Goal: Information Seeking & Learning: Check status

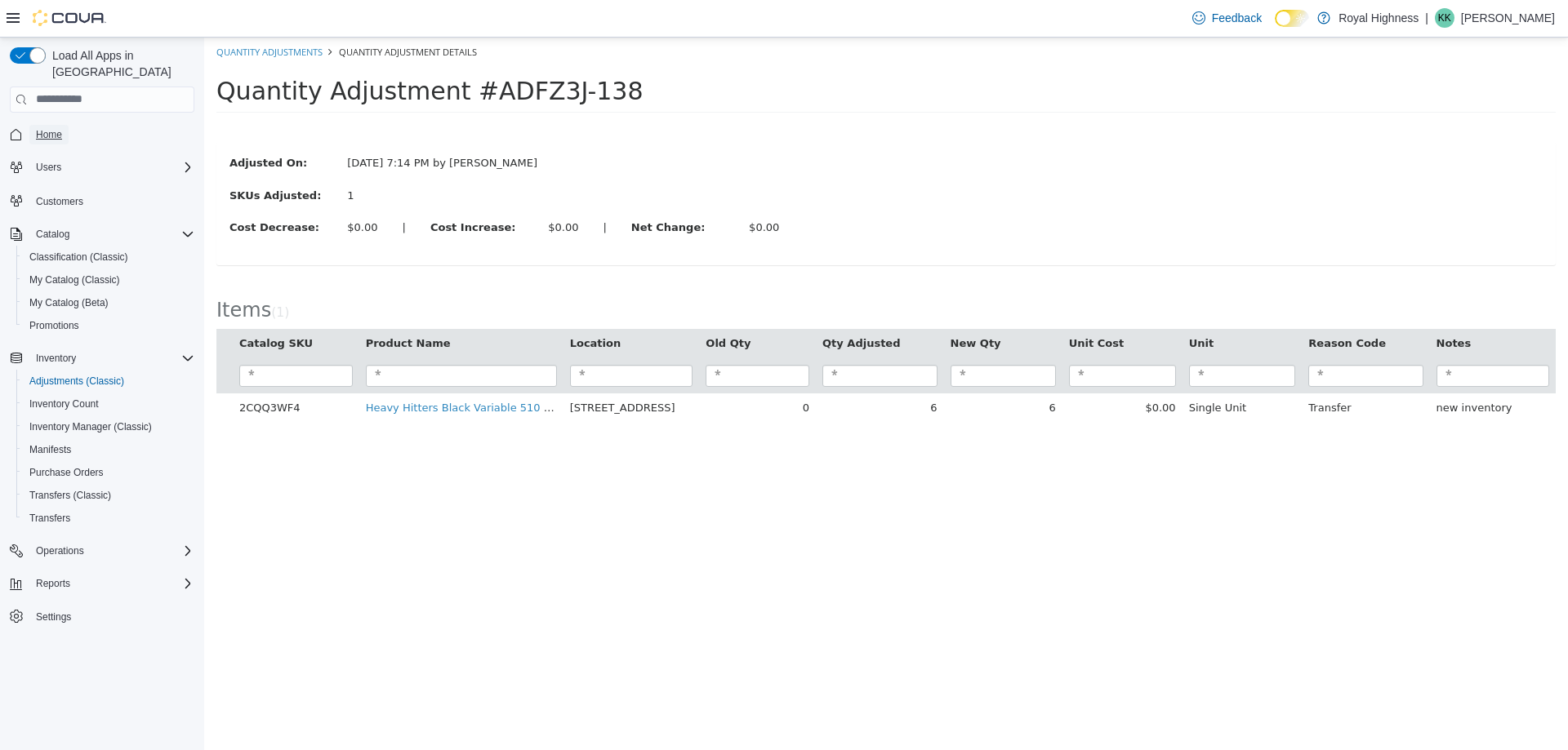
click at [39, 128] on span "Home" at bounding box center [49, 134] width 26 height 13
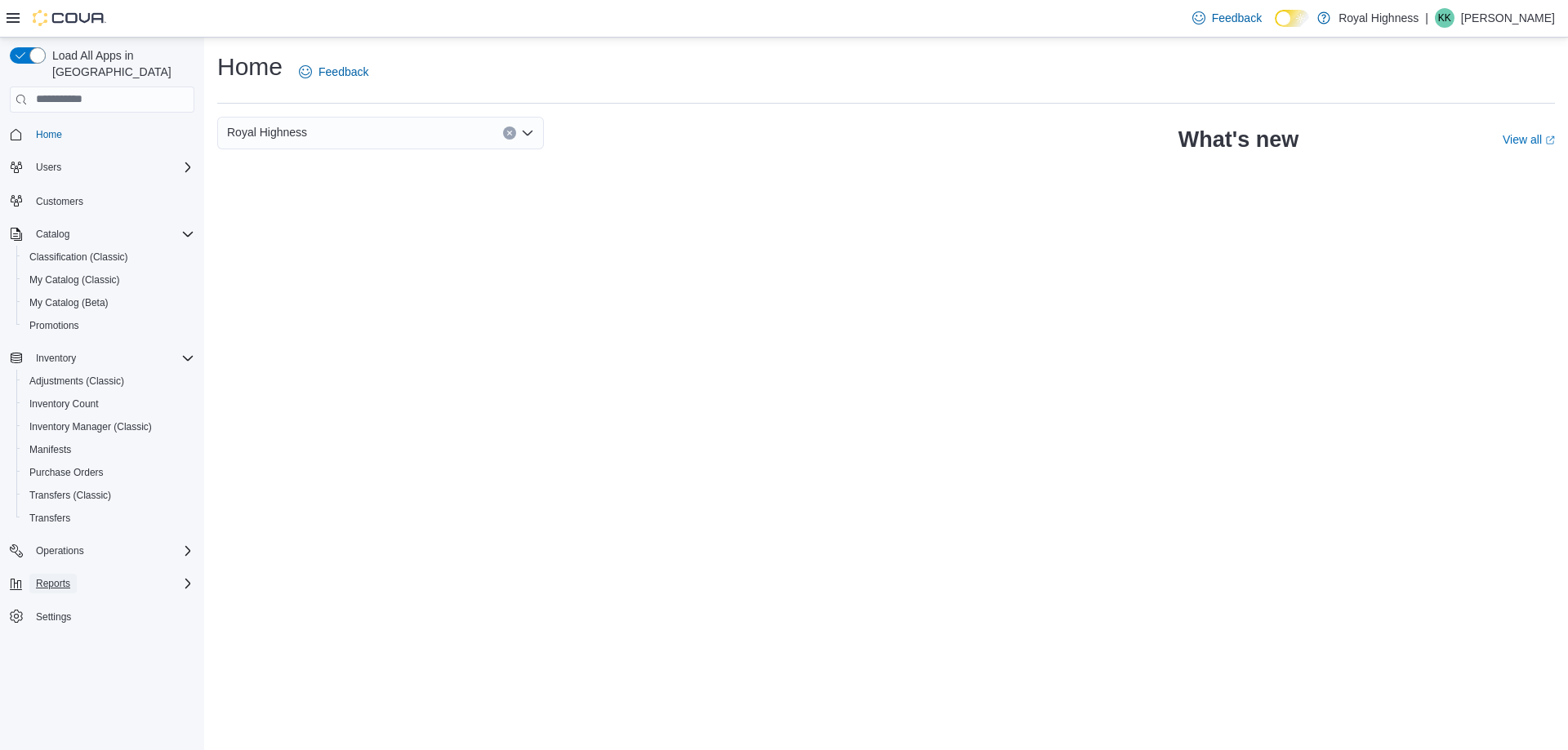
click at [52, 577] on span "Reports" at bounding box center [53, 583] width 35 height 13
click at [53, 669] on span "Reports" at bounding box center [46, 675] width 35 height 13
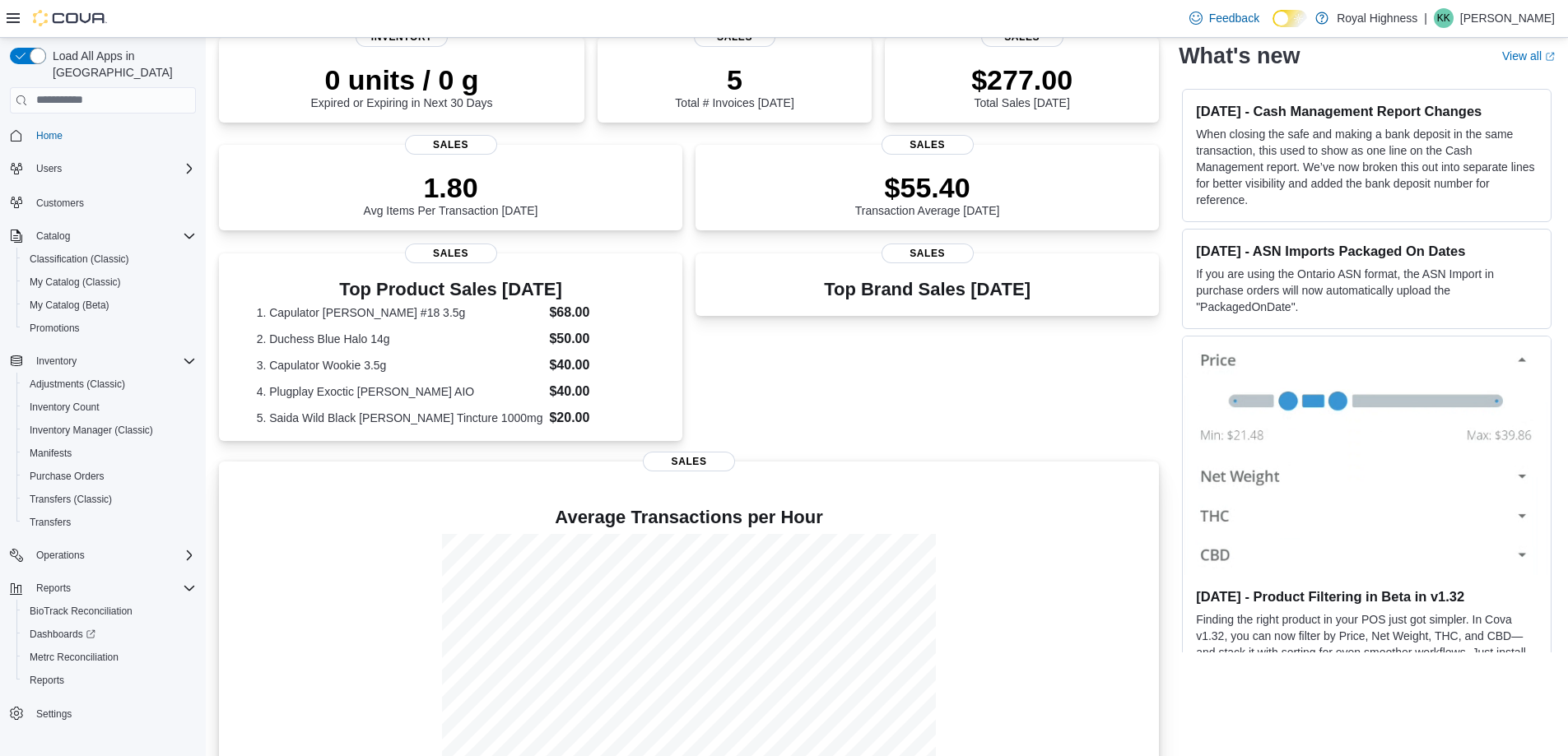
scroll to position [247, 0]
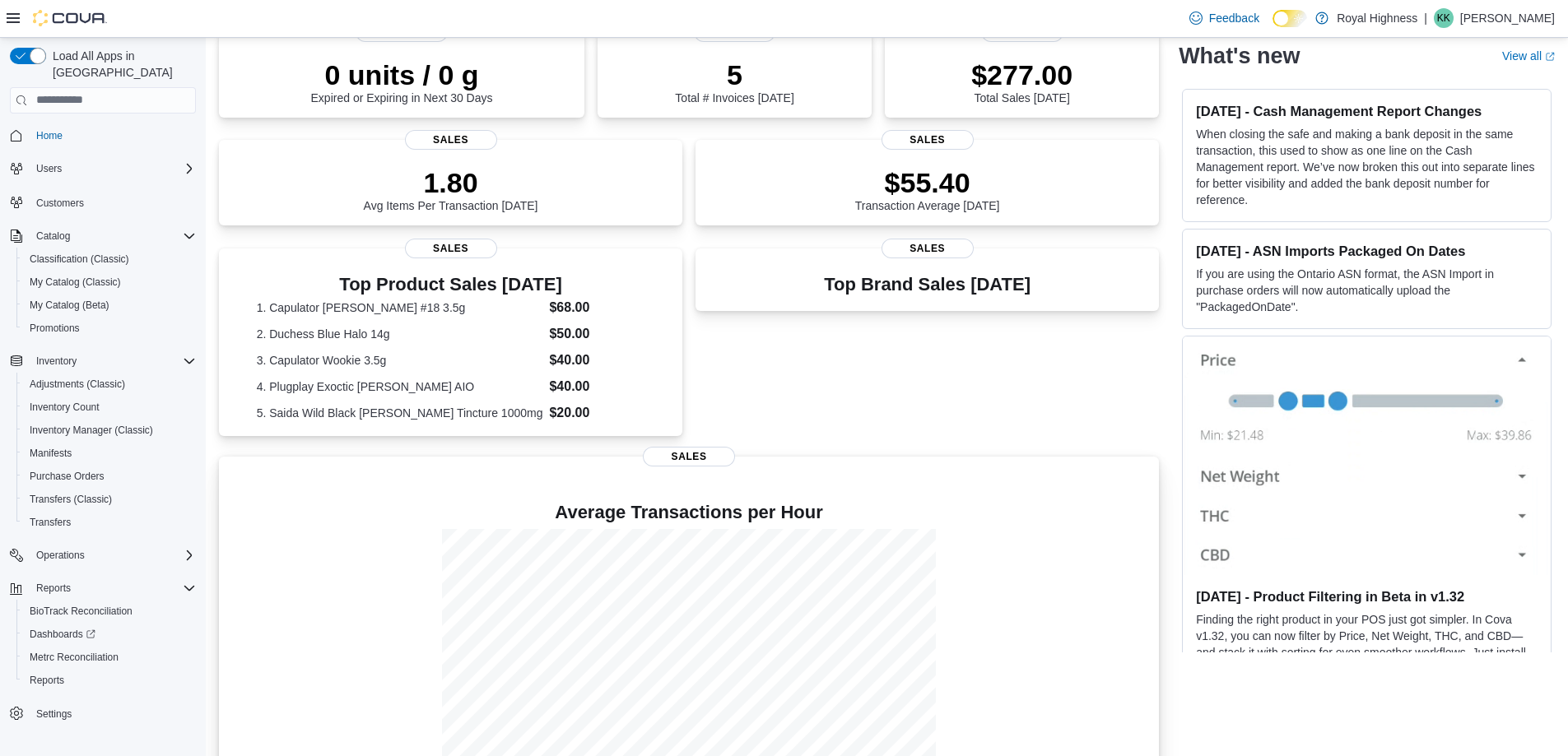
click at [703, 464] on span "Sales" at bounding box center [689, 456] width 92 height 20
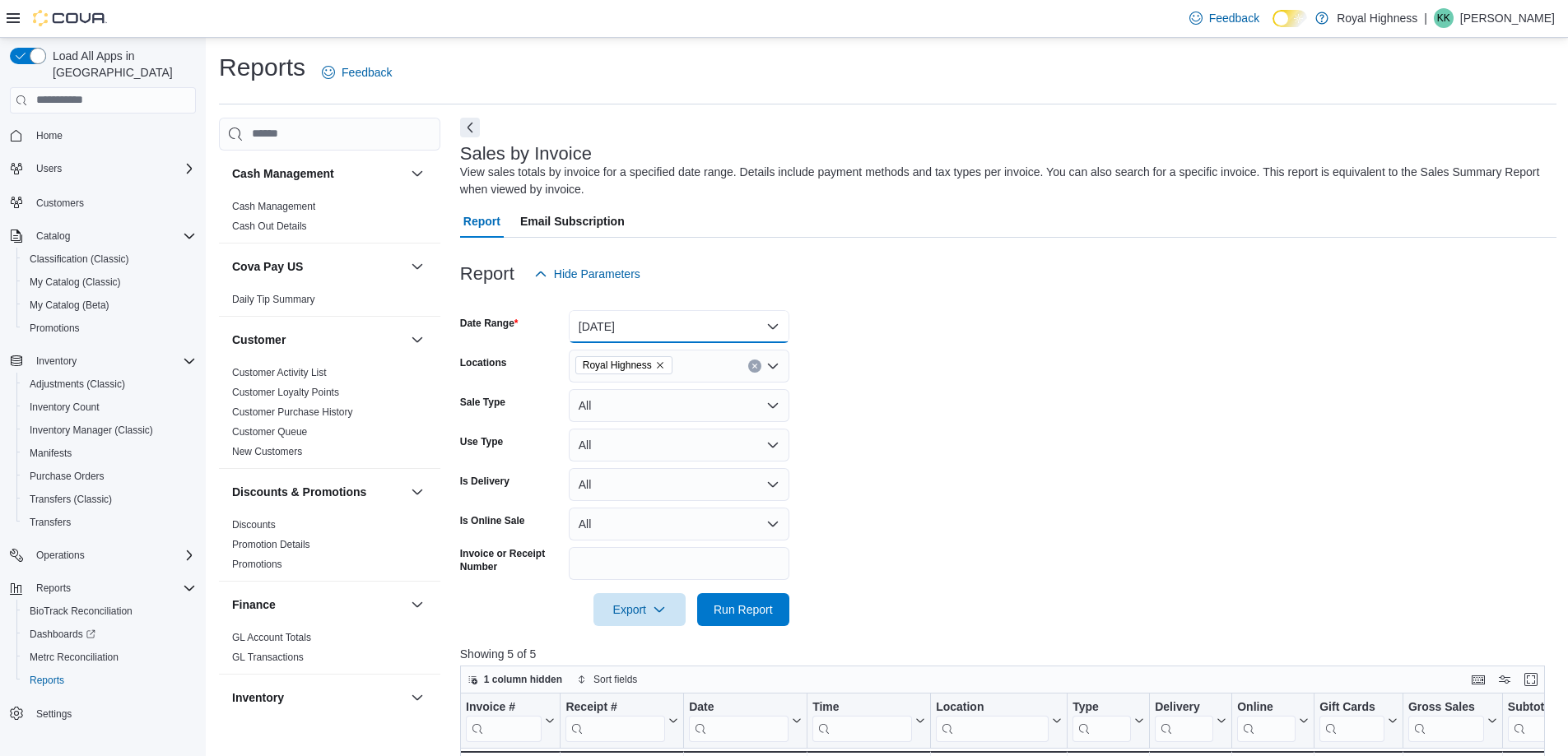
click at [777, 323] on button "[DATE]" at bounding box center [679, 326] width 221 height 33
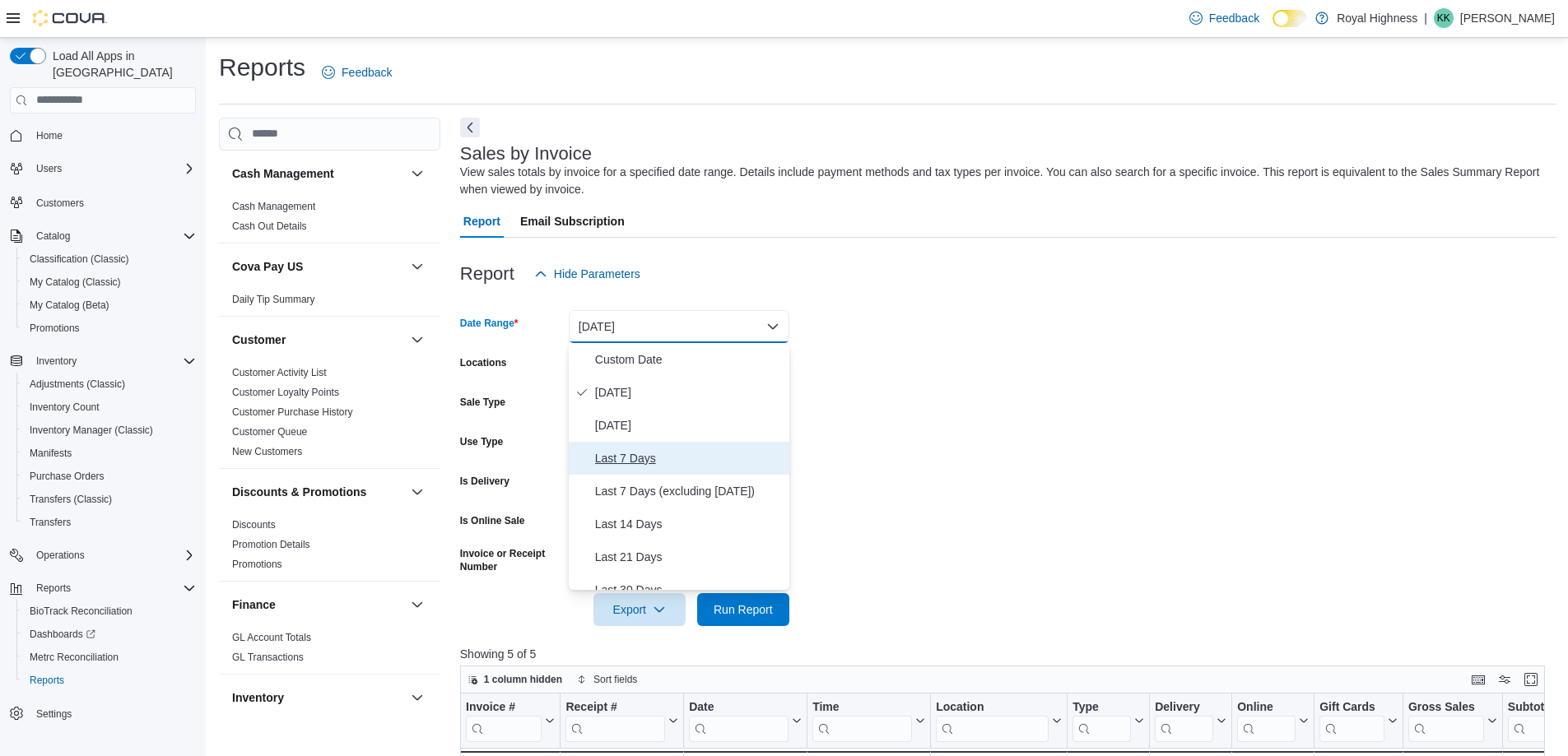
click at [701, 450] on span "Last 7 Days" at bounding box center [689, 458] width 187 height 20
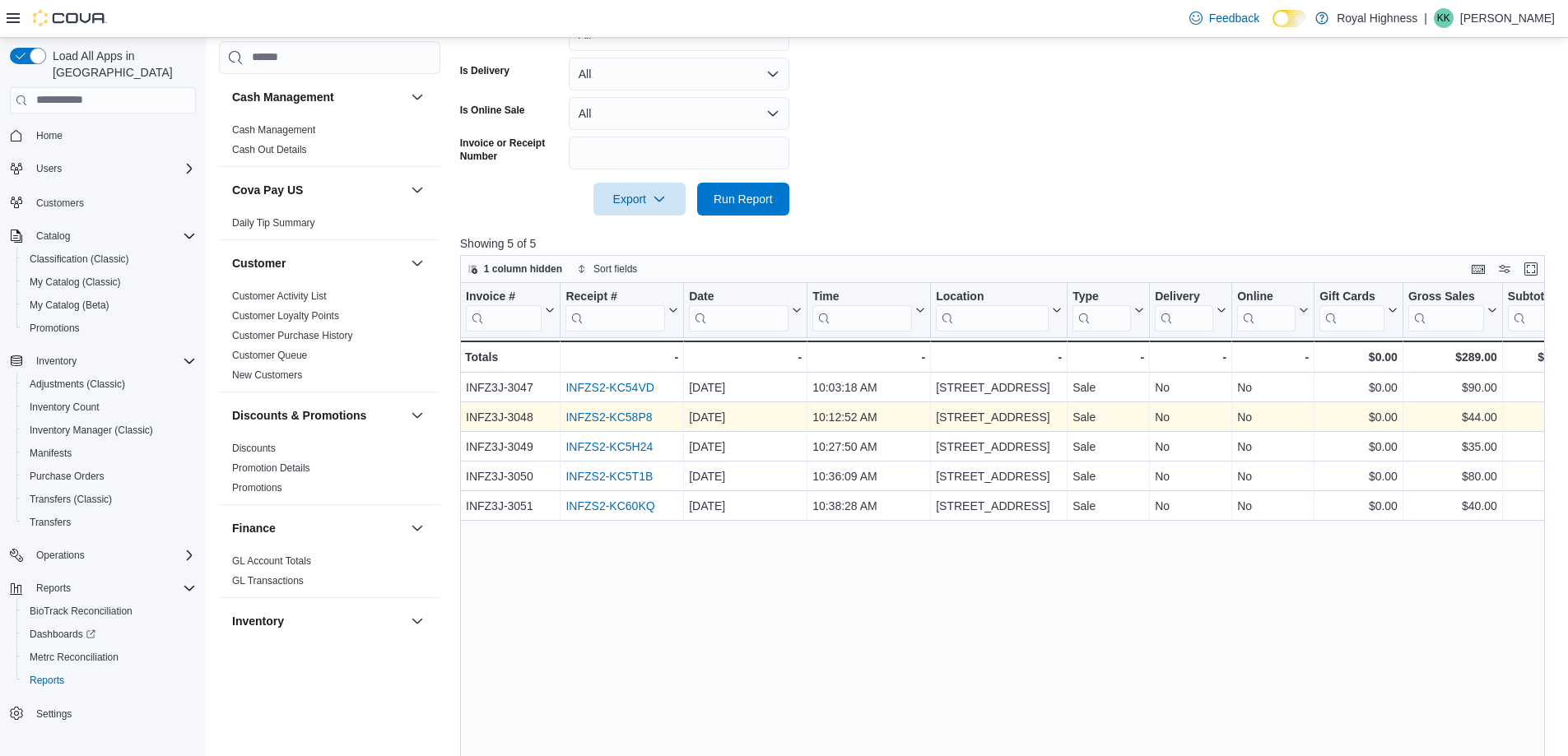
scroll to position [411, 0]
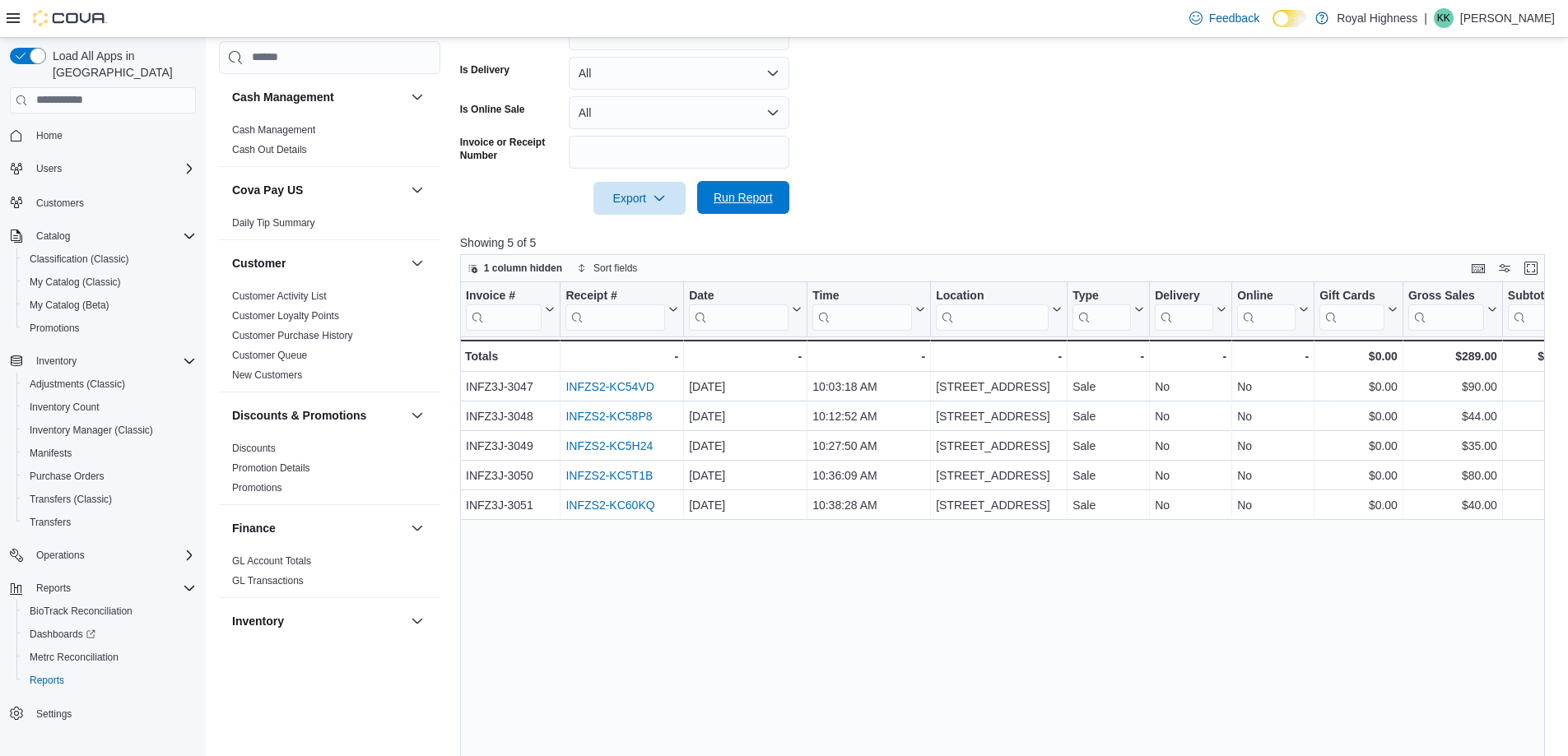
click at [727, 190] on span "Run Report" at bounding box center [744, 197] width 60 height 16
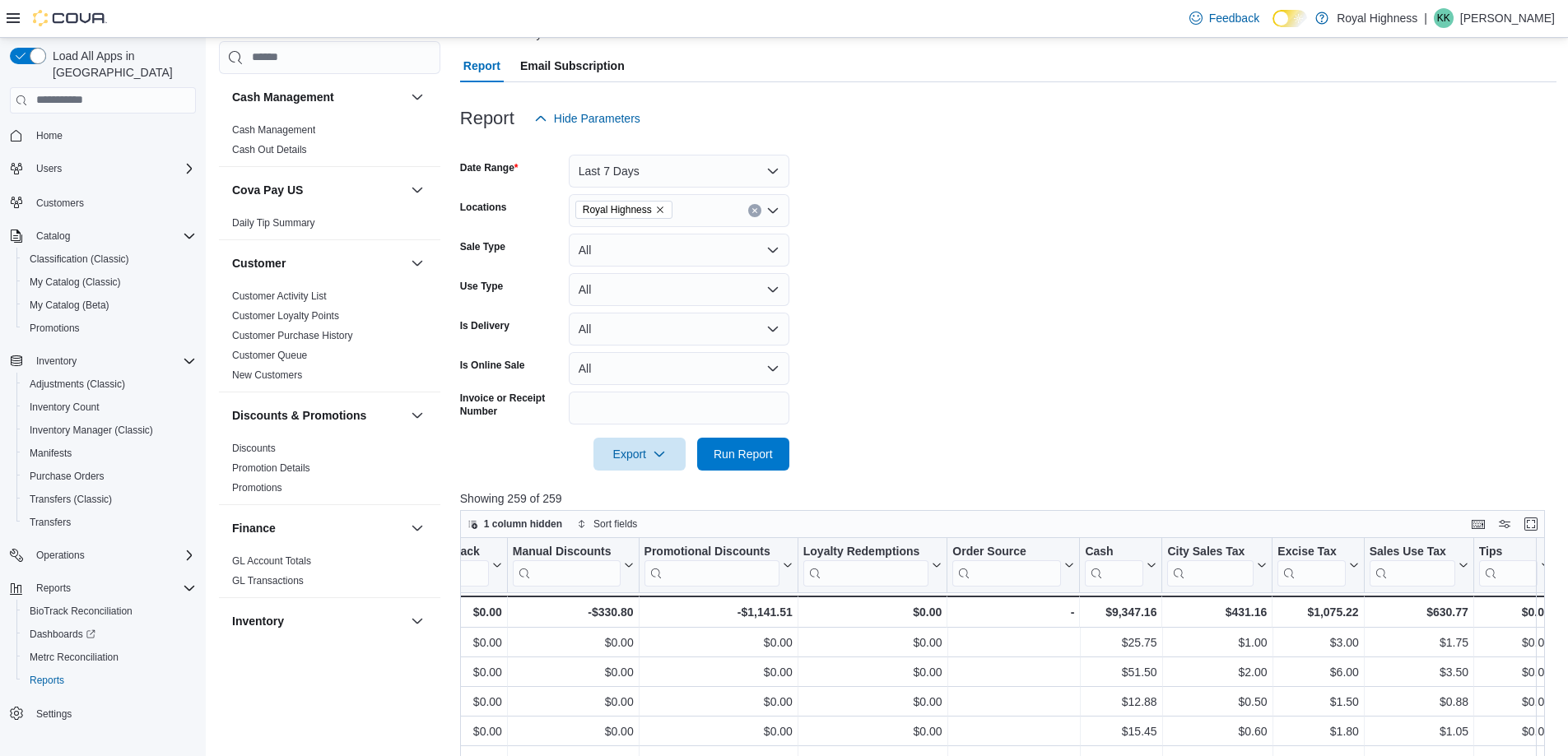
scroll to position [116, 0]
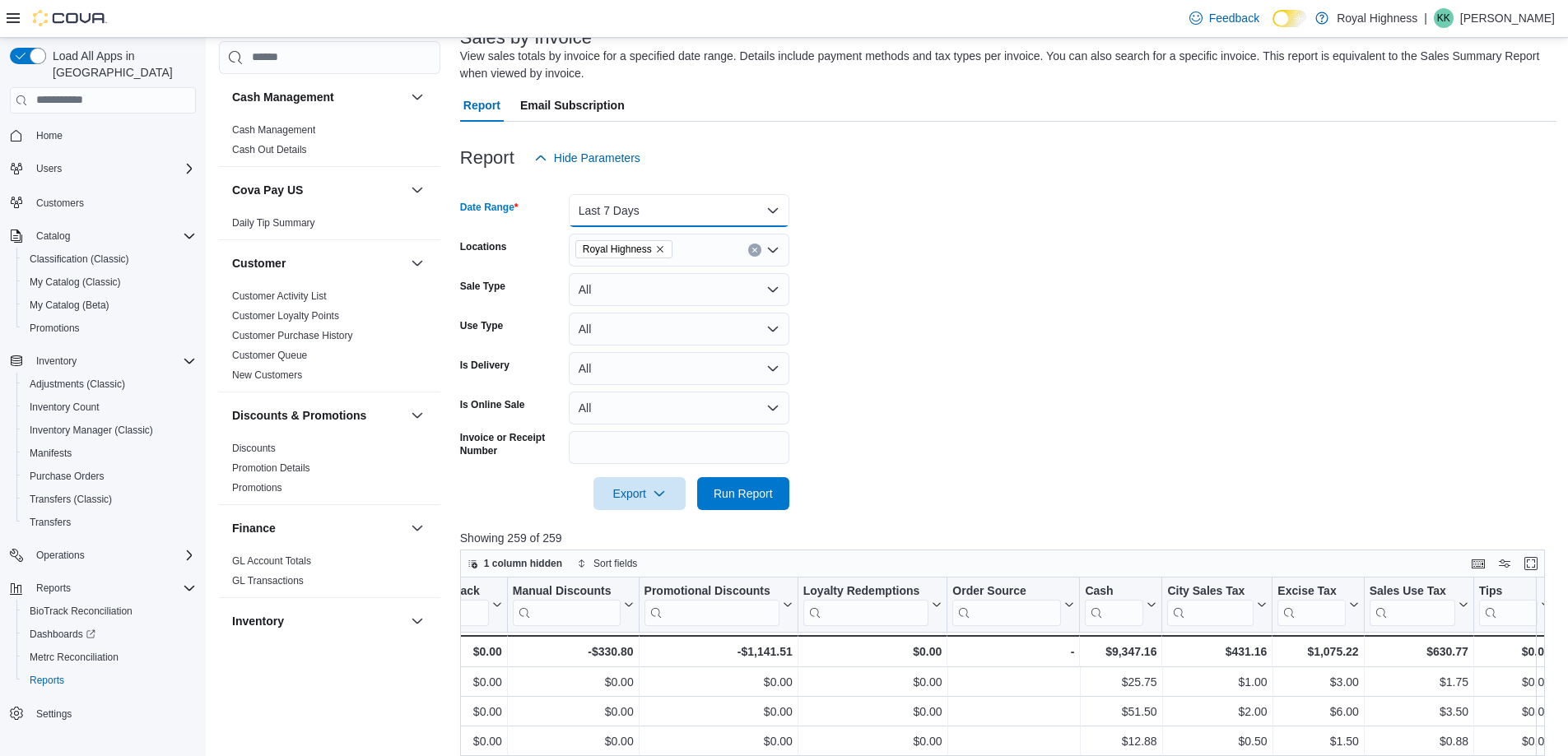
click at [779, 215] on button "Last 7 Days" at bounding box center [679, 210] width 221 height 33
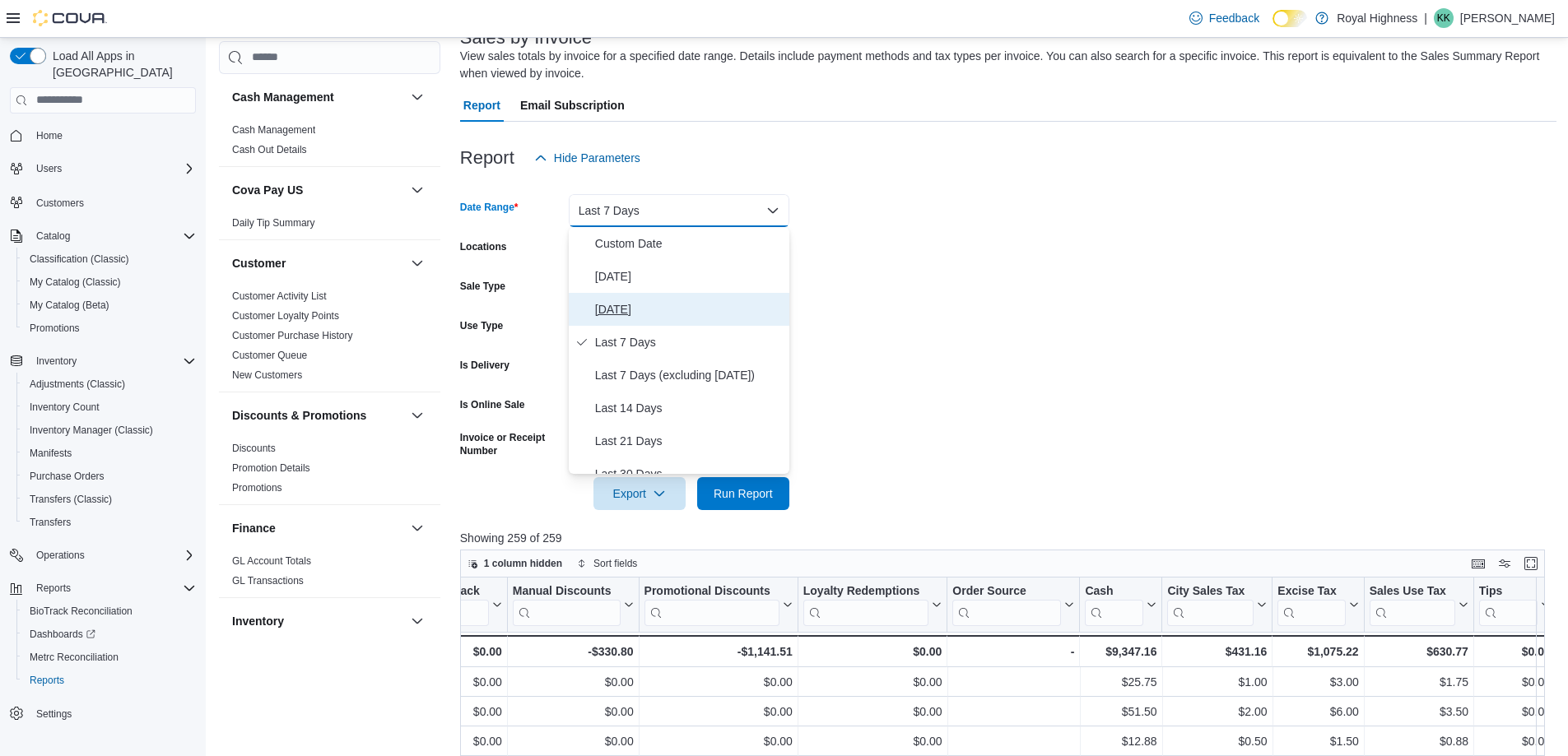
click at [698, 317] on span "[DATE]" at bounding box center [689, 309] width 187 height 20
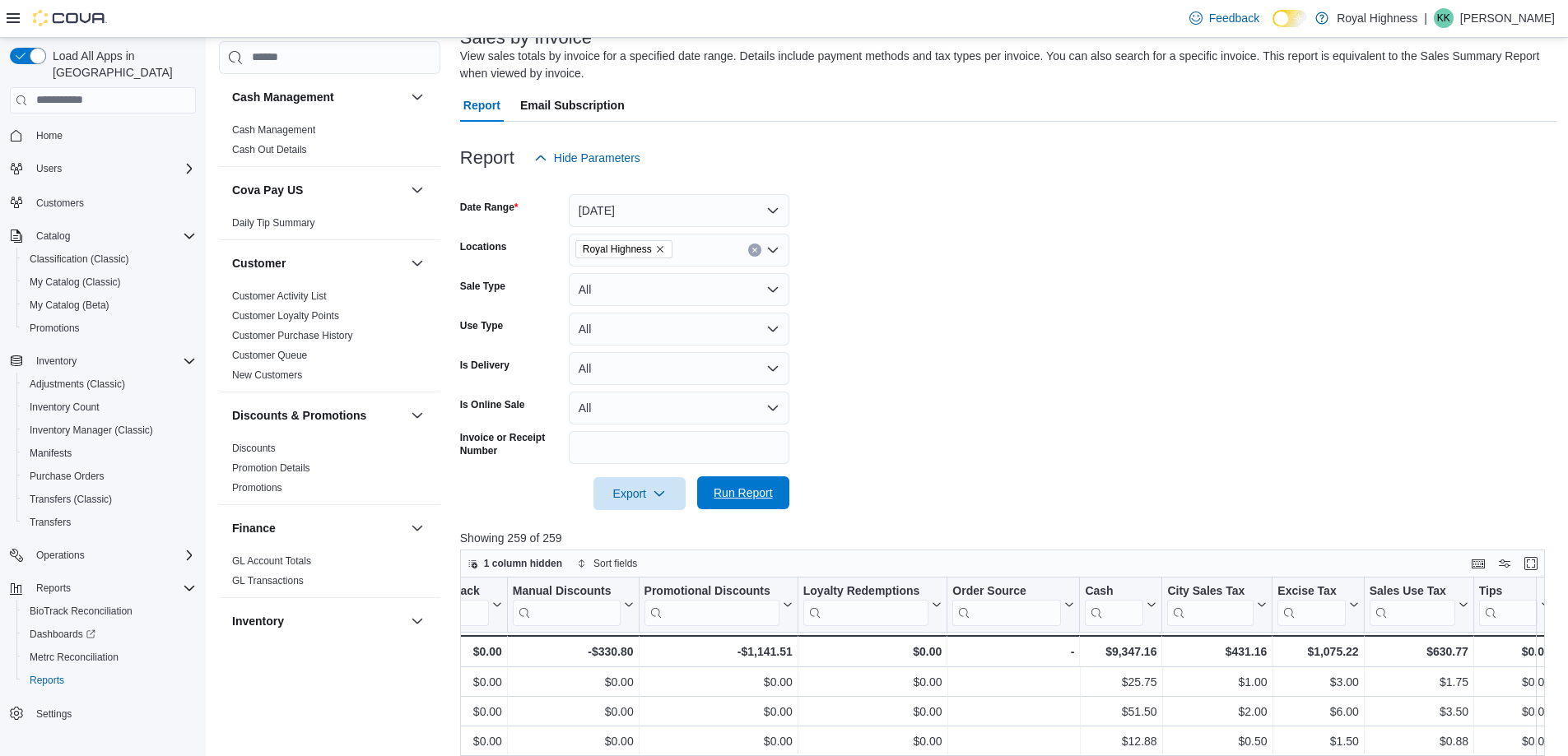
click at [744, 498] on span "Run Report" at bounding box center [744, 492] width 60 height 16
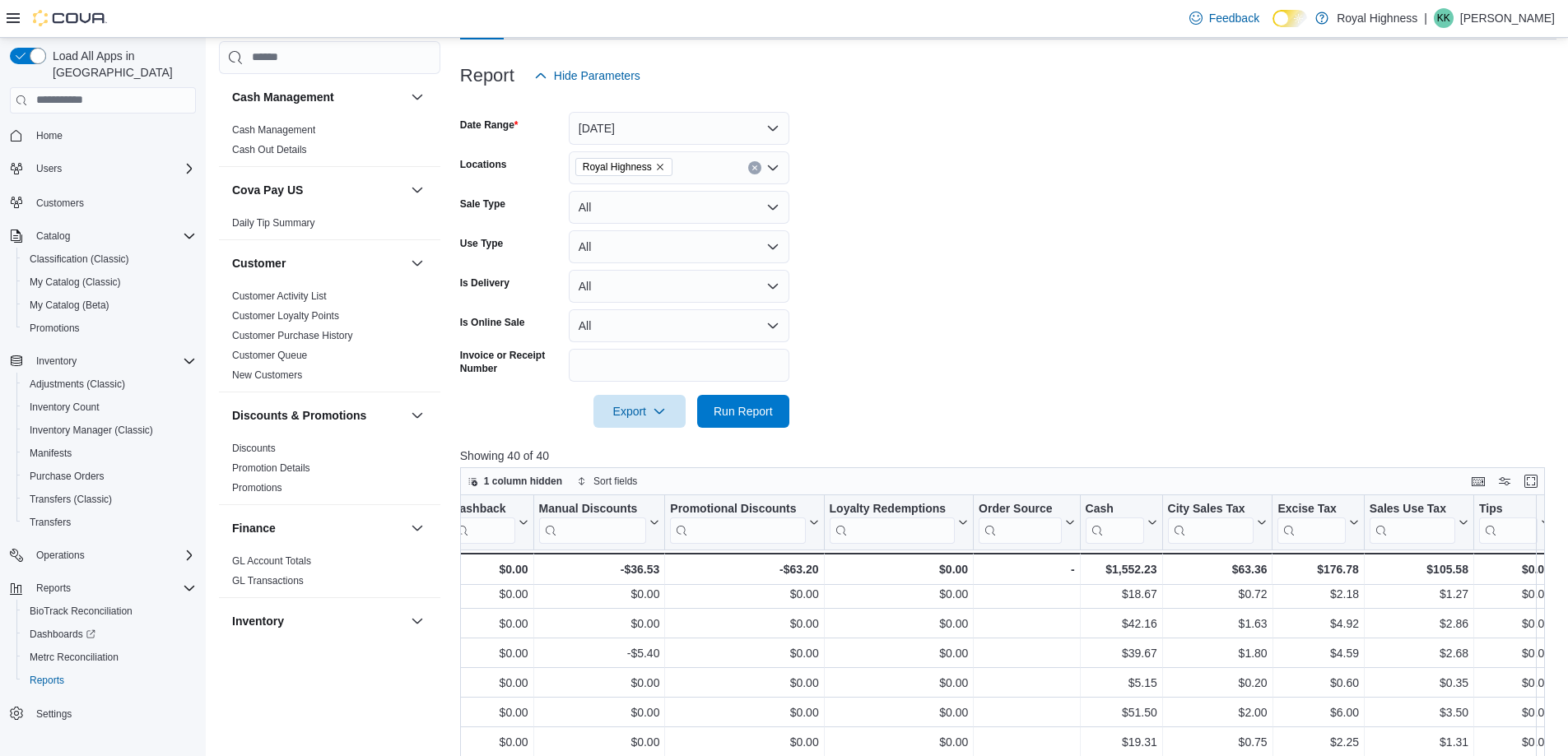
scroll to position [706, 2710]
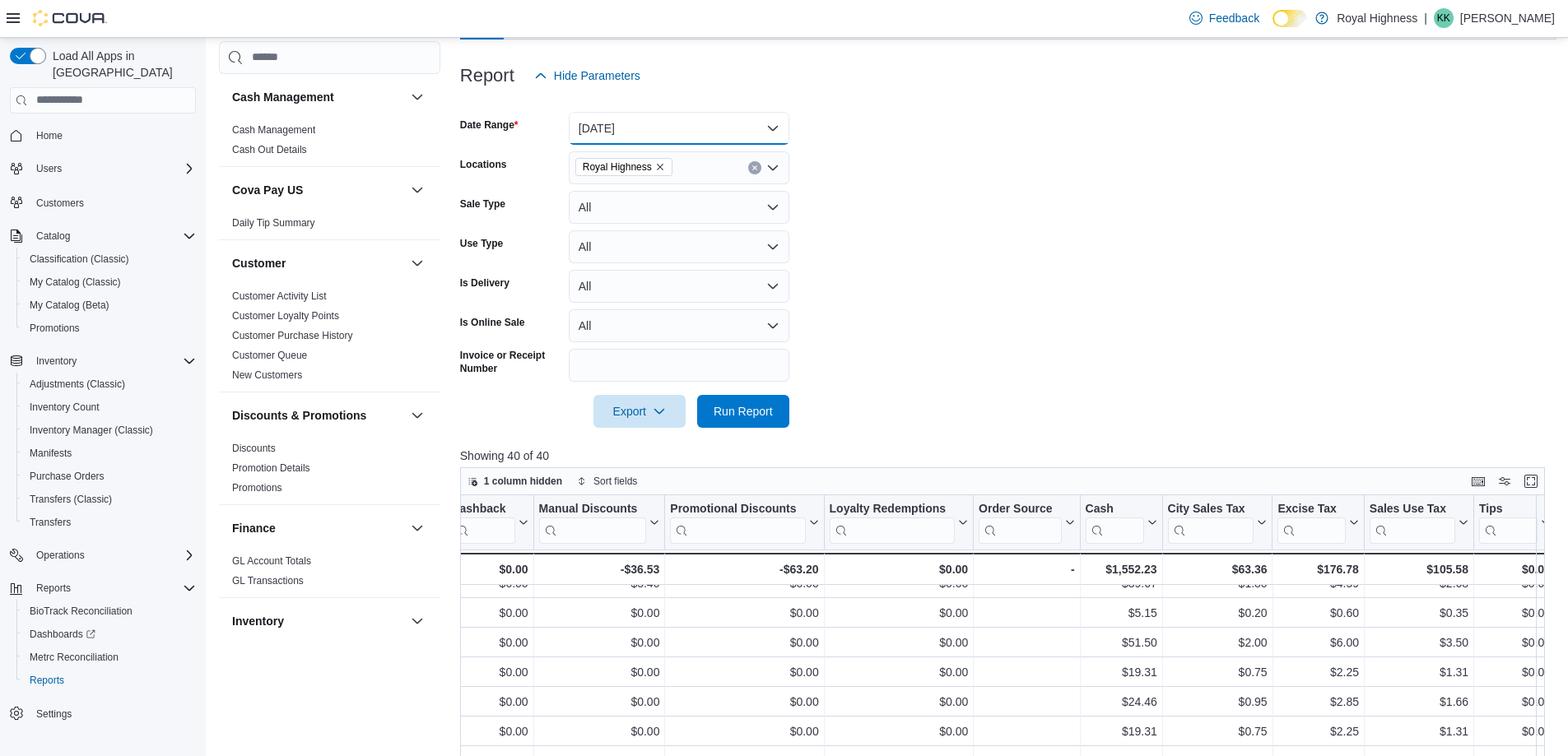
click at [777, 126] on button "[DATE]" at bounding box center [679, 128] width 221 height 33
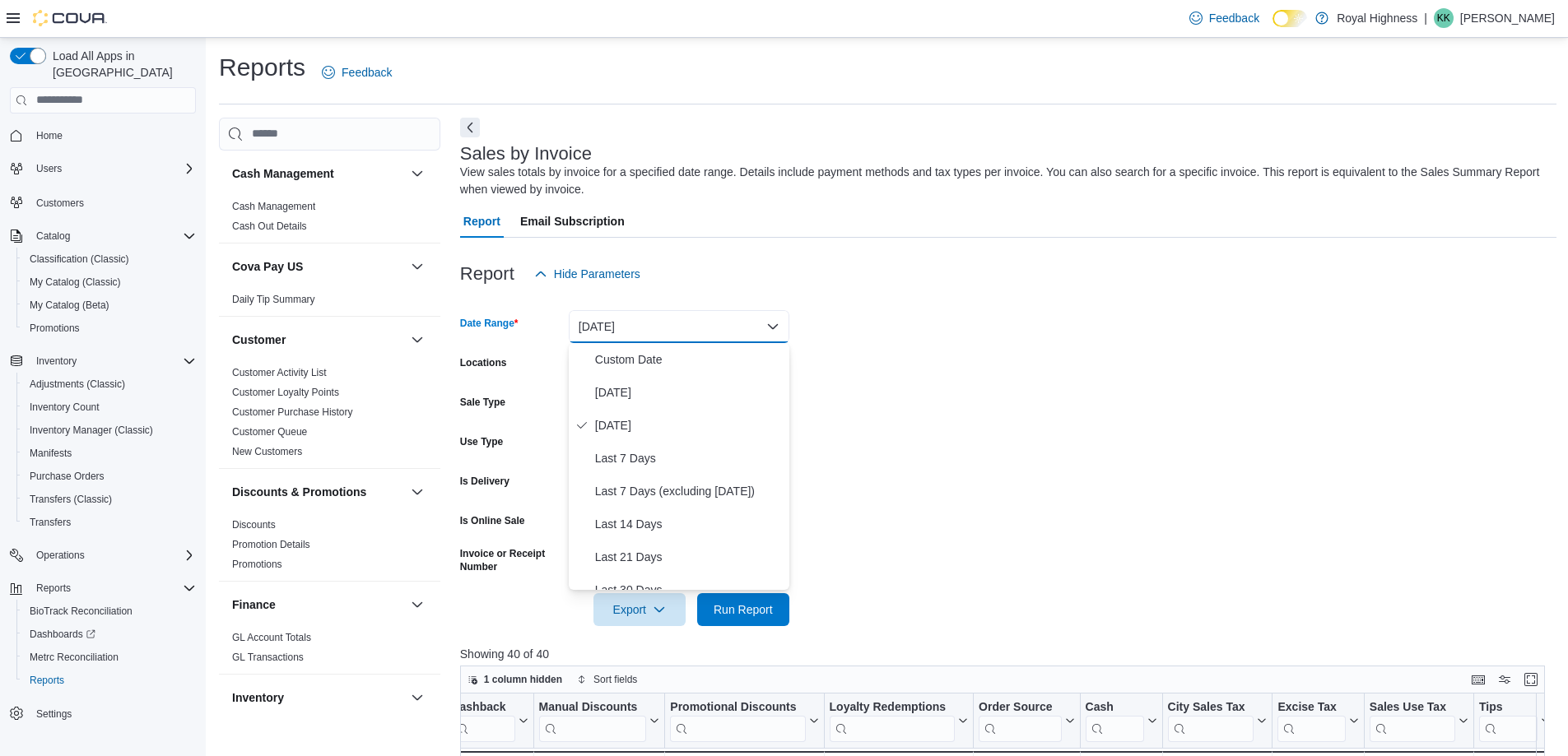
click at [597, 324] on button "[DATE]" at bounding box center [679, 326] width 221 height 33
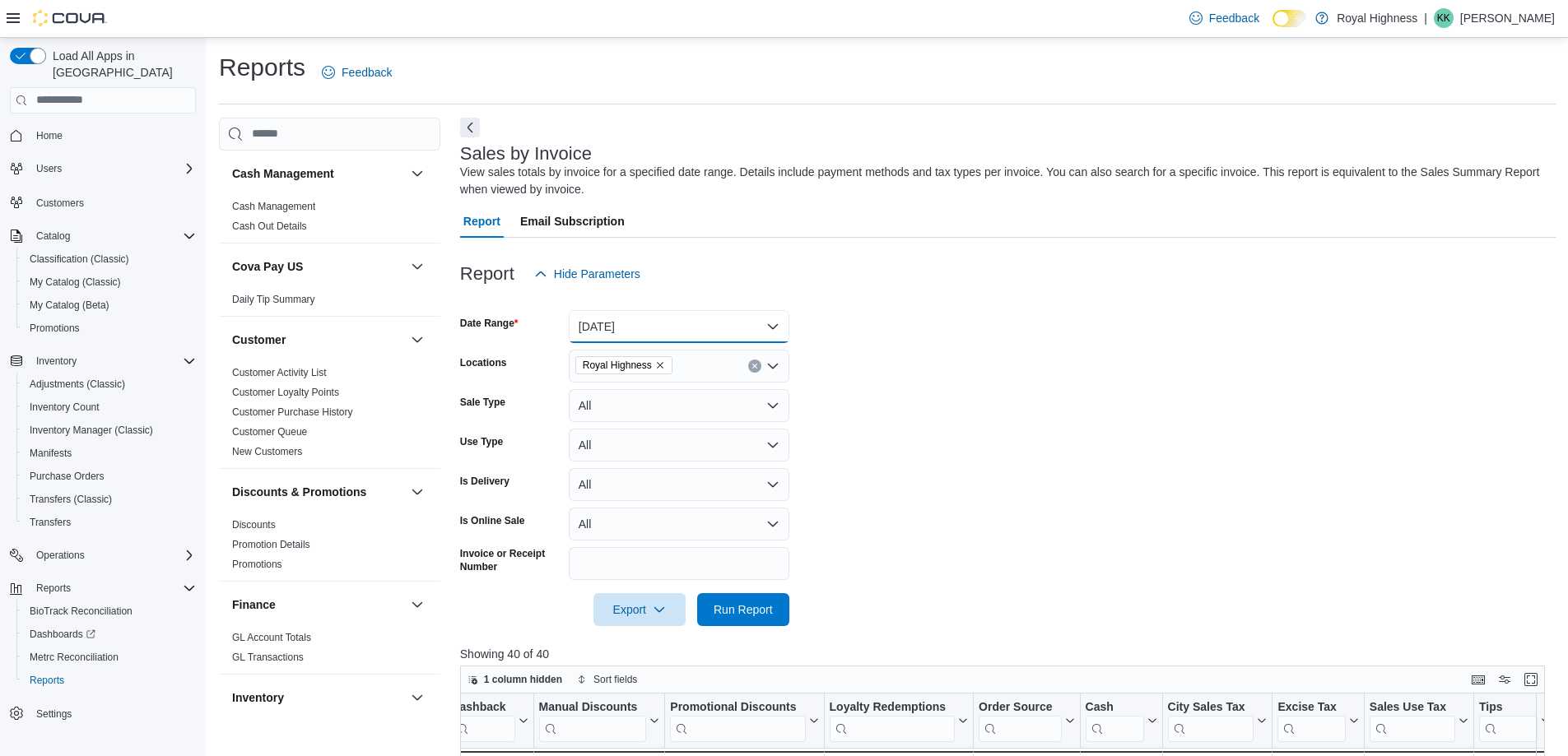
click at [597, 324] on button "[DATE]" at bounding box center [679, 326] width 221 height 33
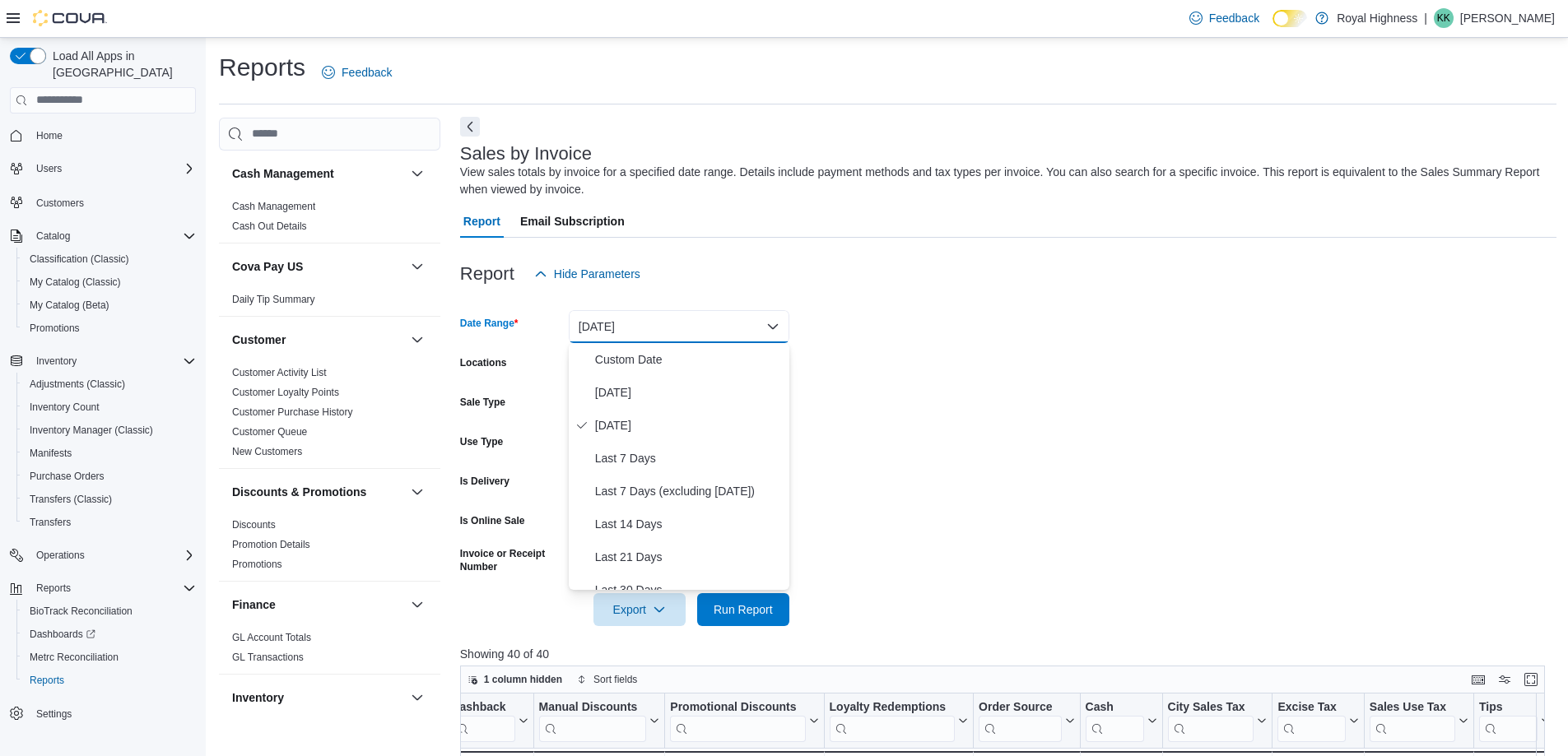
click at [472, 129] on button "Next" at bounding box center [469, 126] width 20 height 20
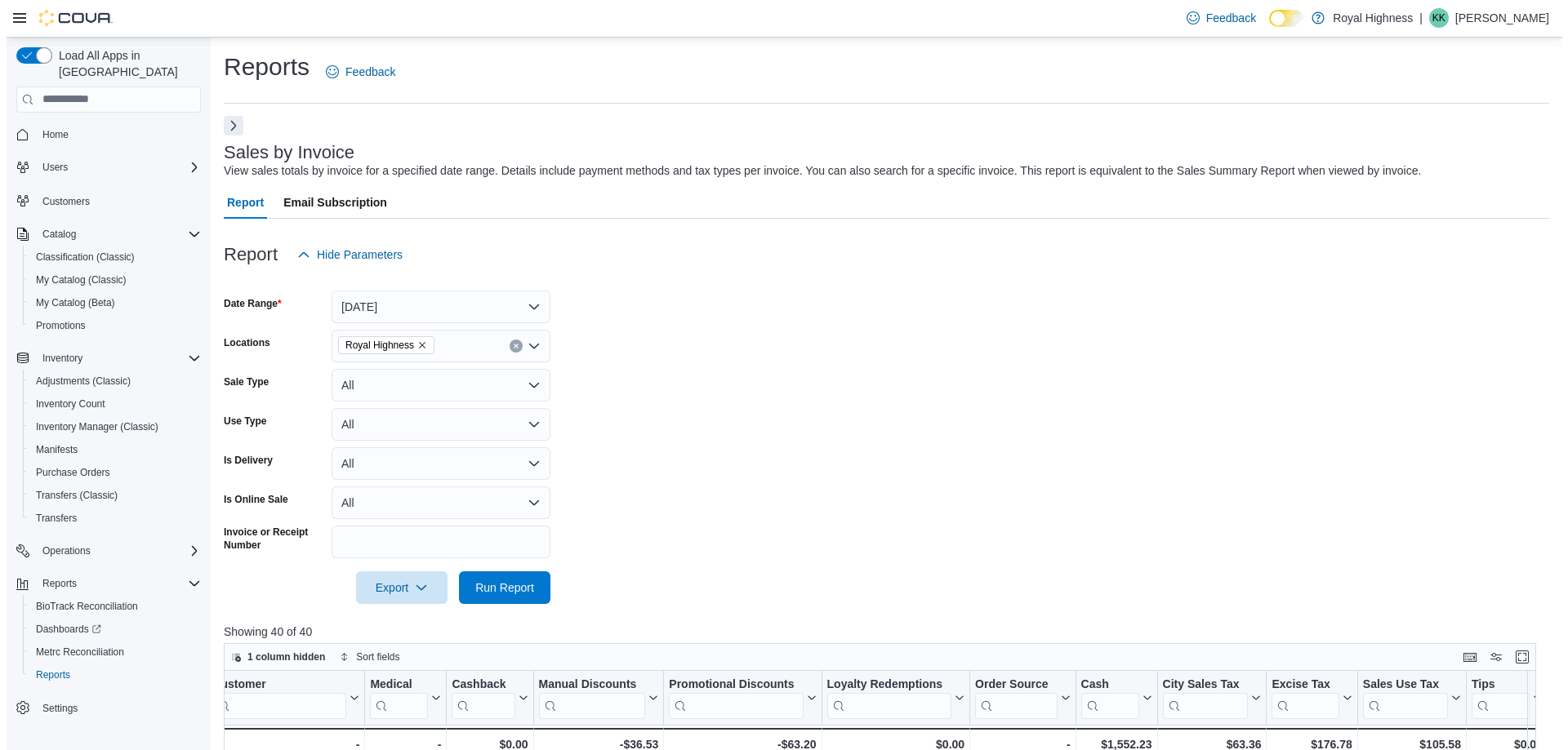
scroll to position [700, 2452]
click at [44, 623] on span "Dashboards" at bounding box center [62, 629] width 65 height 13
click at [97, 375] on span "Adjustments (Classic)" at bounding box center [77, 381] width 95 height 13
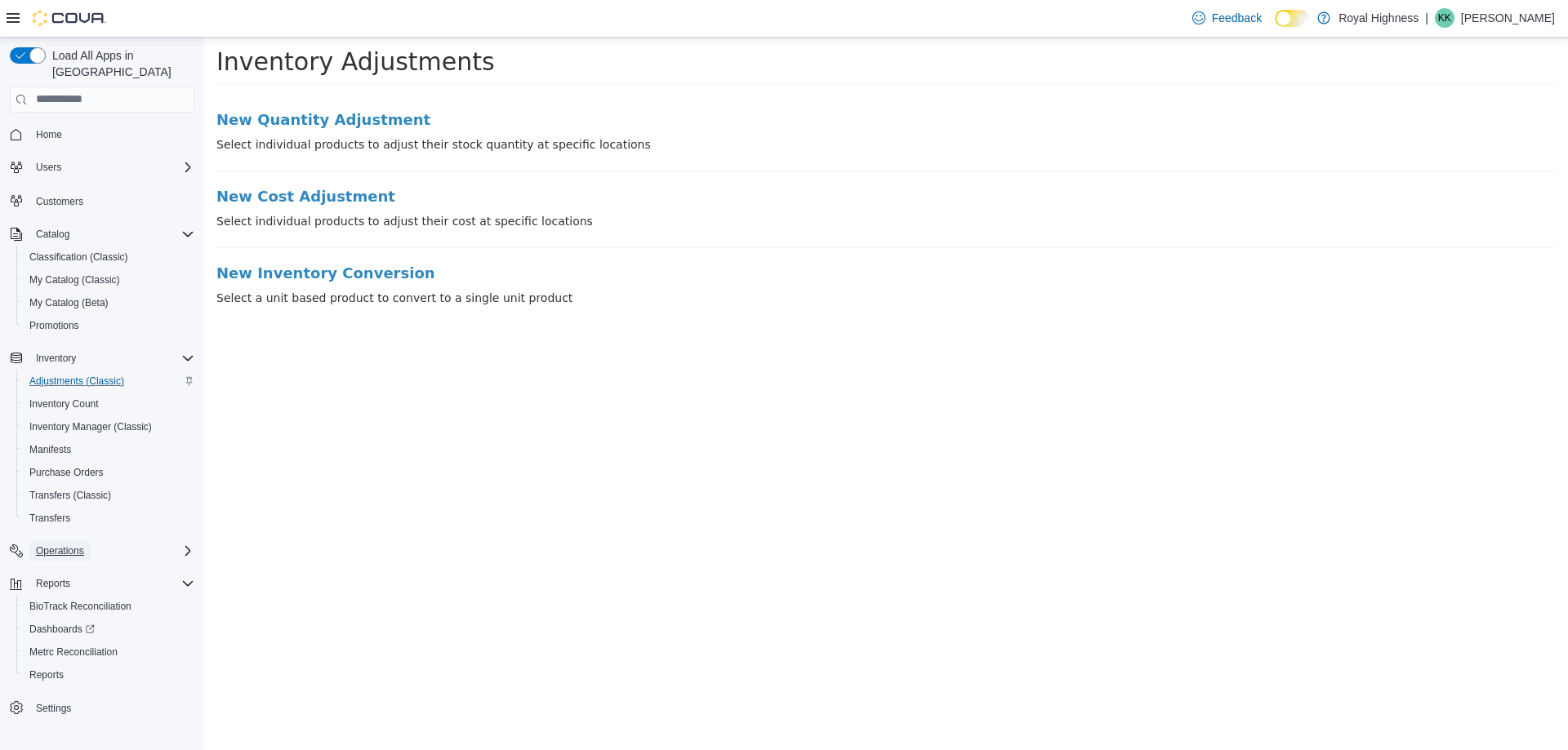
click at [57, 545] on span "Operations" at bounding box center [60, 551] width 48 height 13
click at [51, 568] on span "Cash Management" at bounding box center [71, 573] width 83 height 13
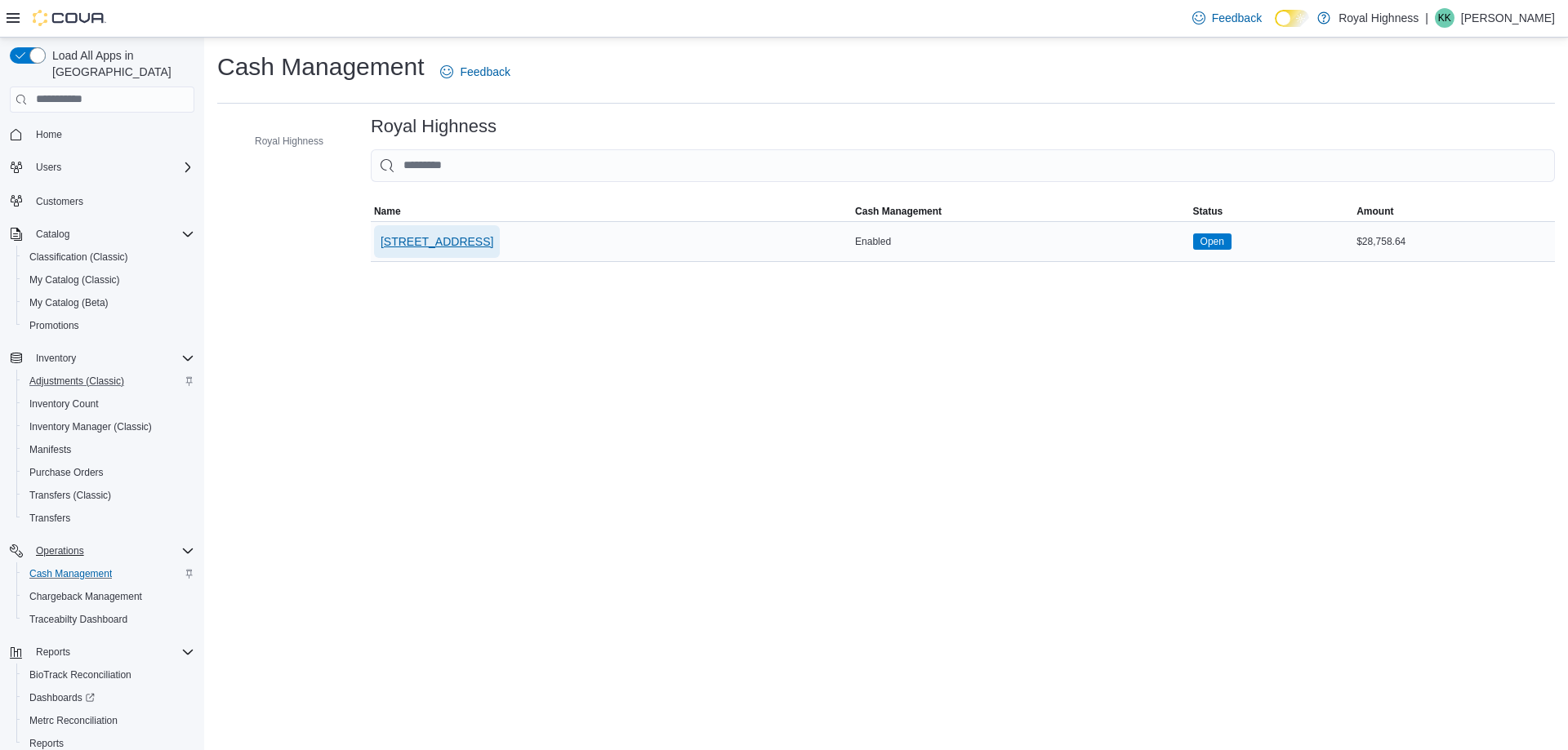
click at [410, 236] on span "[STREET_ADDRESS]" at bounding box center [436, 241] width 112 height 16
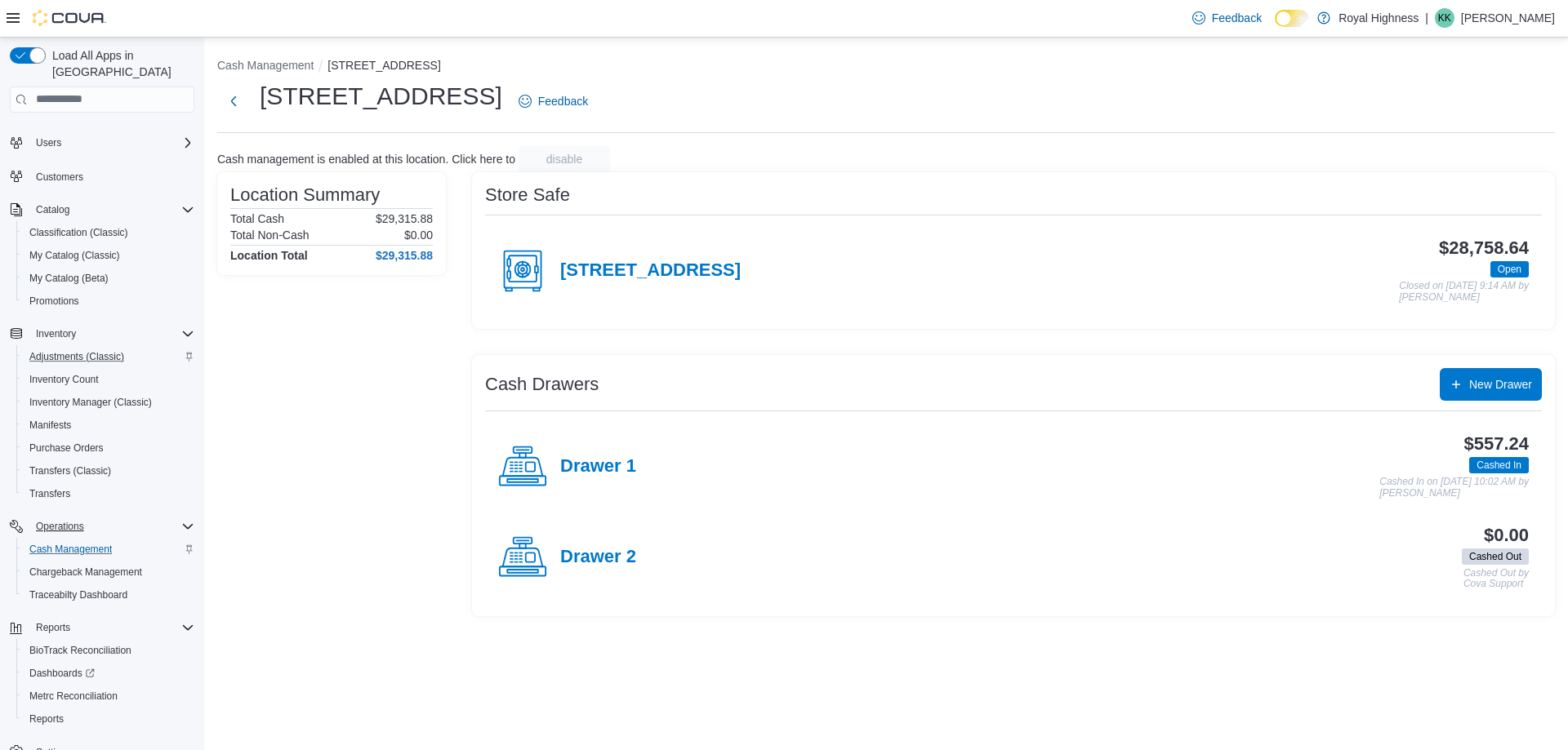
scroll to position [47, 0]
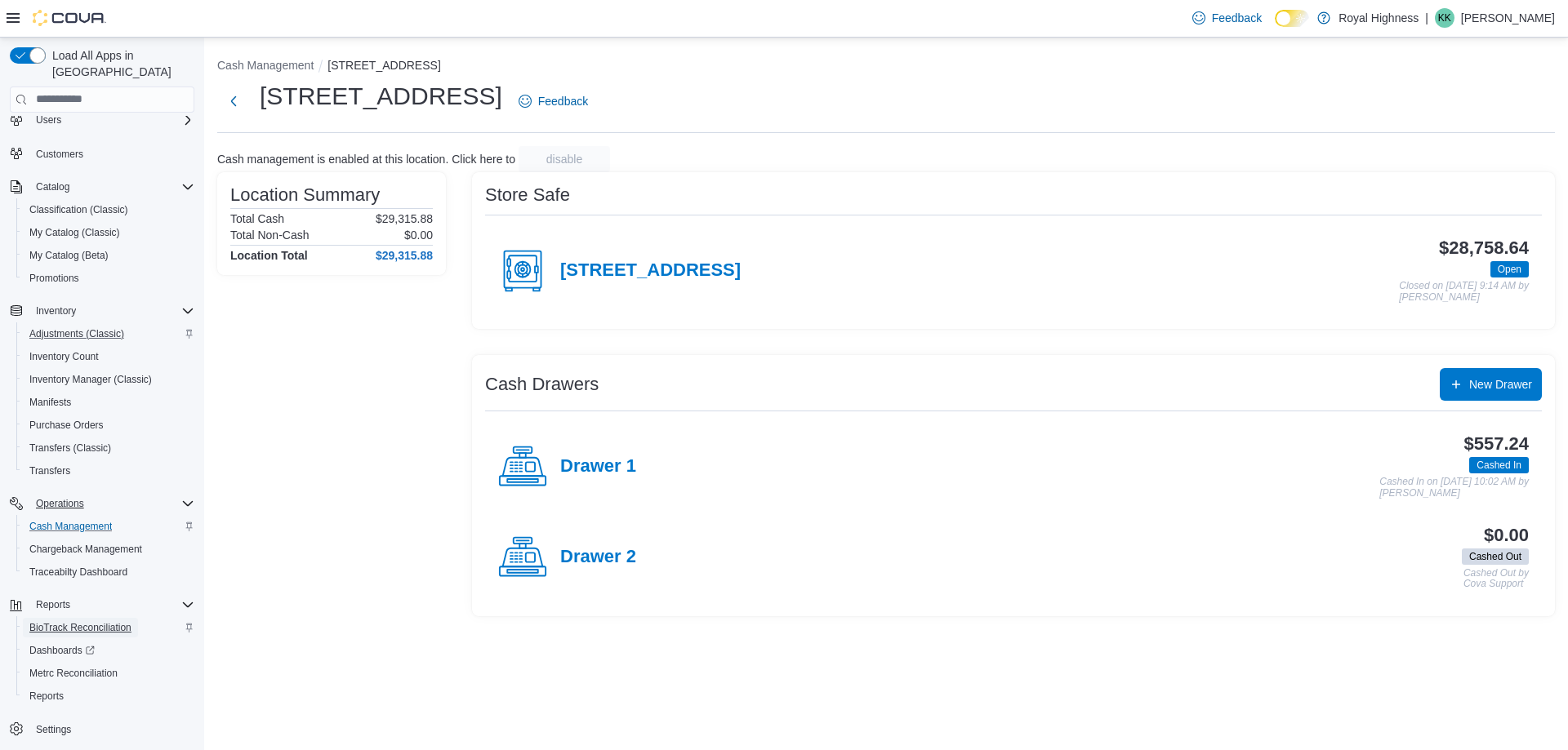
click at [60, 622] on span "BioTrack Reconciliation" at bounding box center [80, 628] width 102 height 13
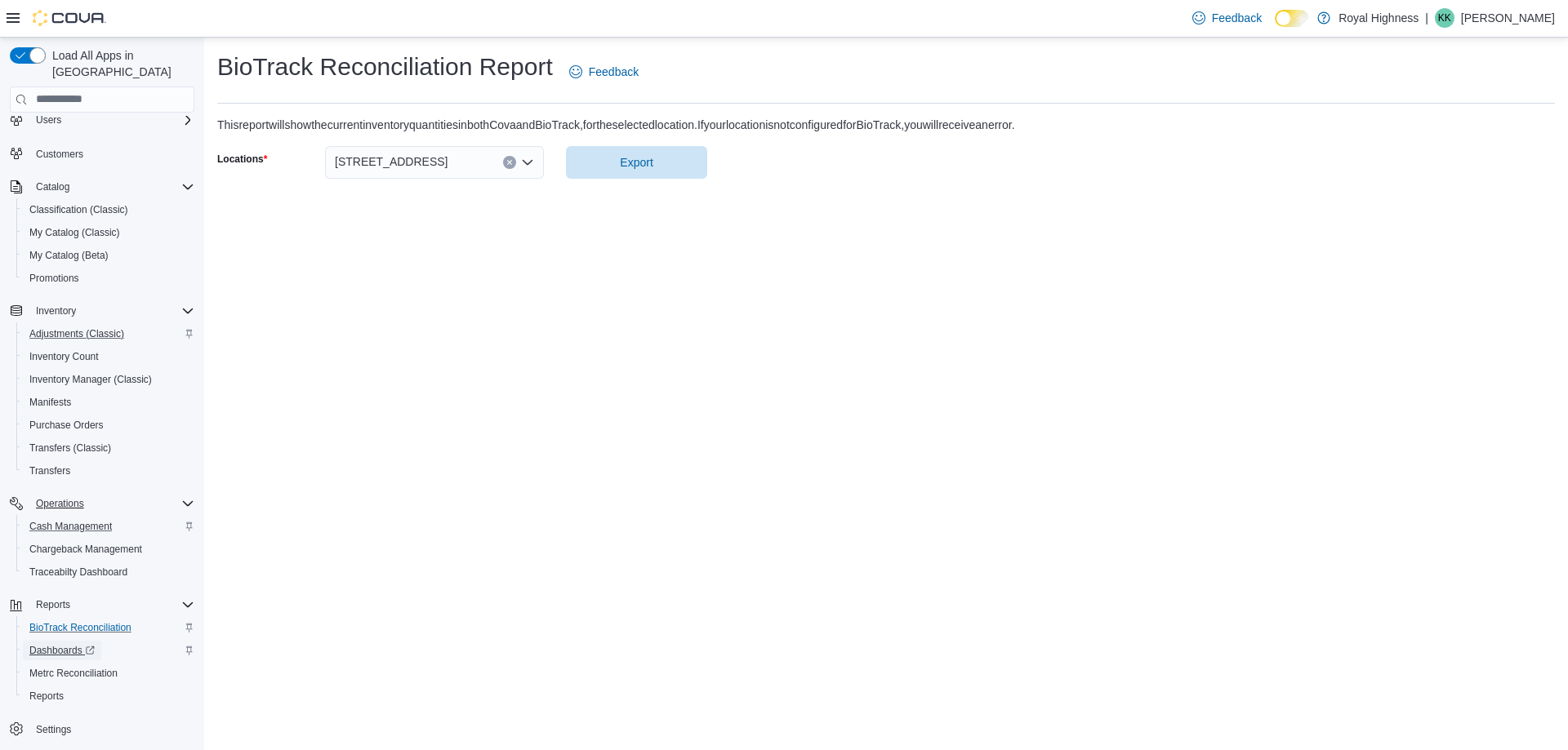
click at [57, 644] on span "Dashboards" at bounding box center [62, 650] width 65 height 13
click at [58, 690] on span "Reports" at bounding box center [46, 696] width 35 height 13
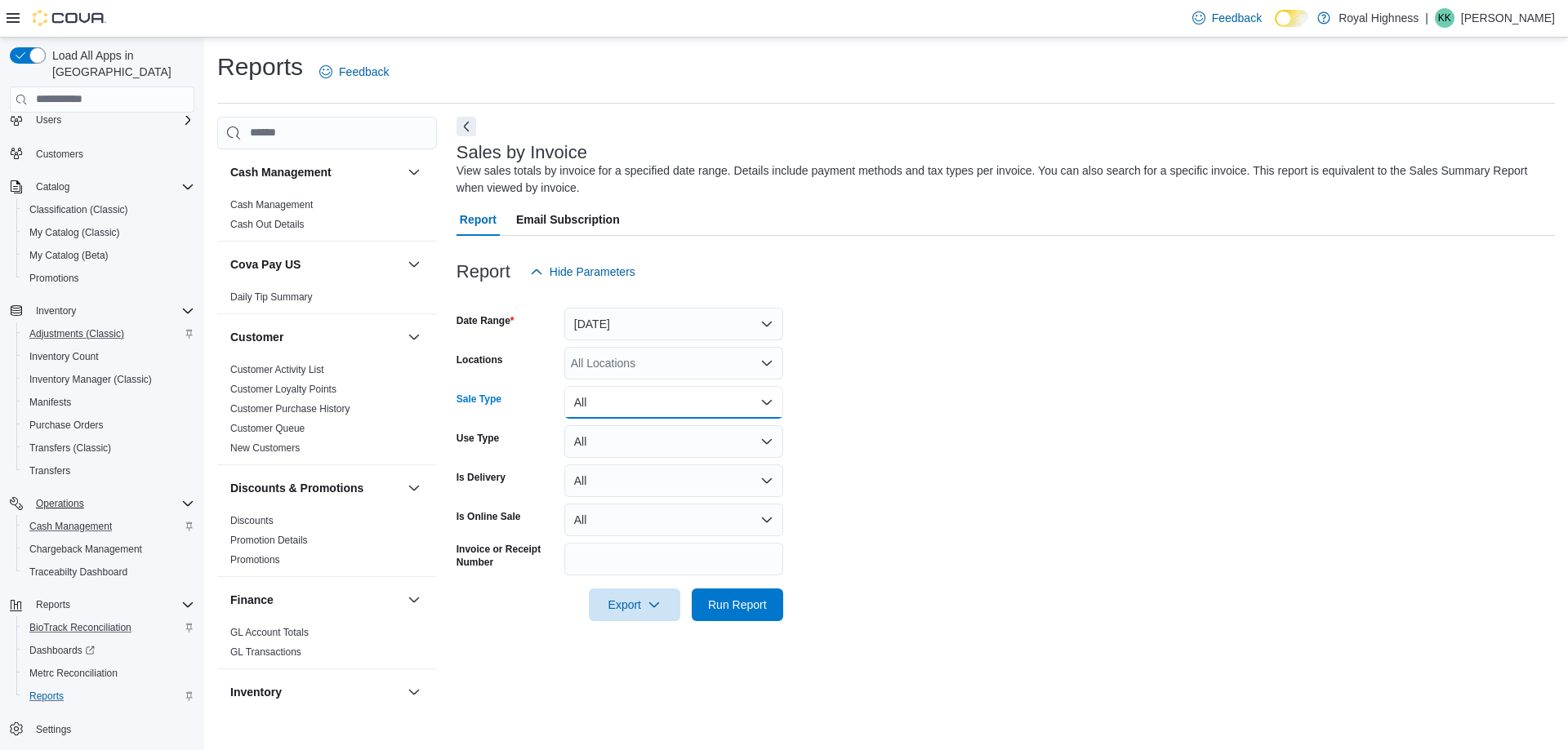
click at [677, 404] on button "All" at bounding box center [673, 402] width 219 height 33
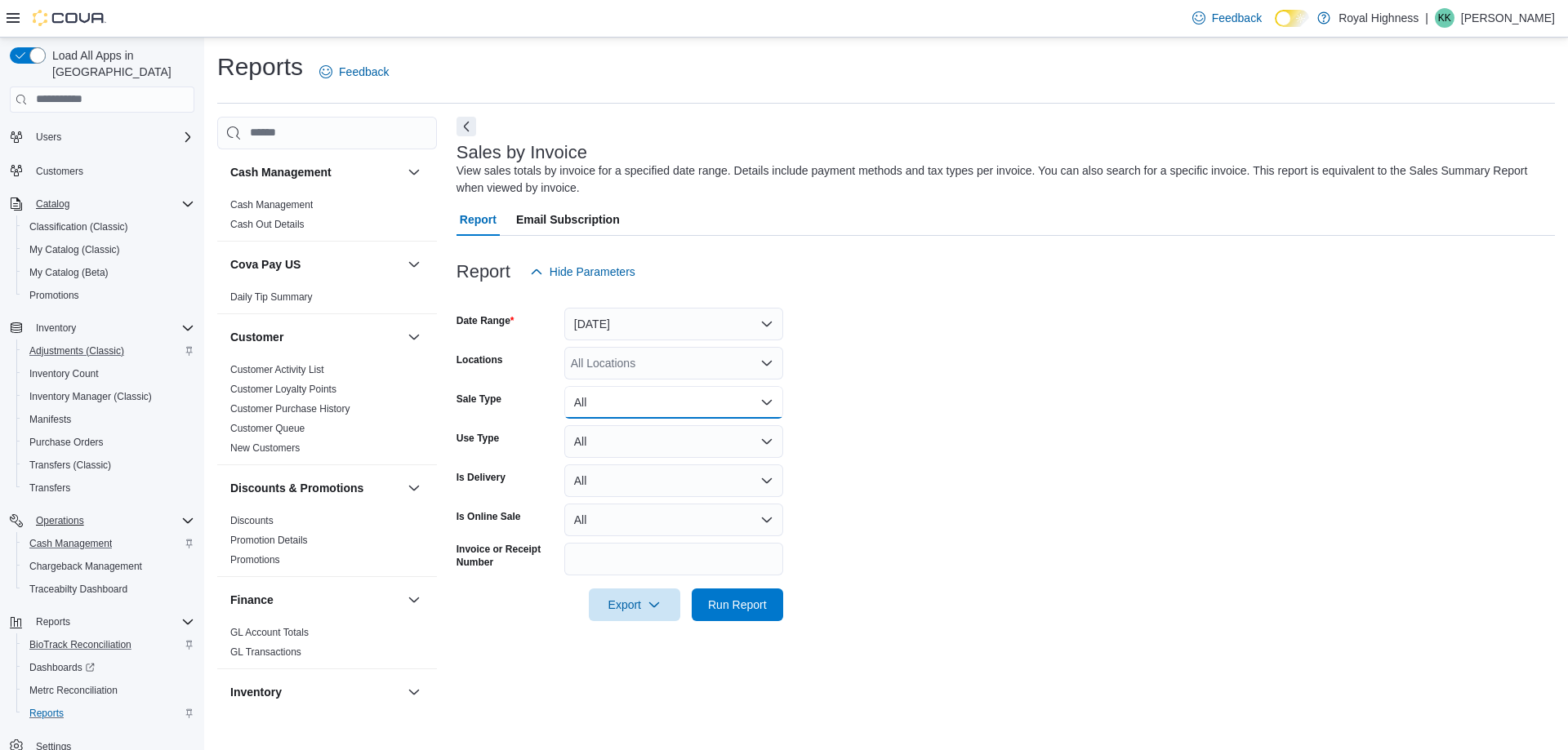
scroll to position [47, 0]
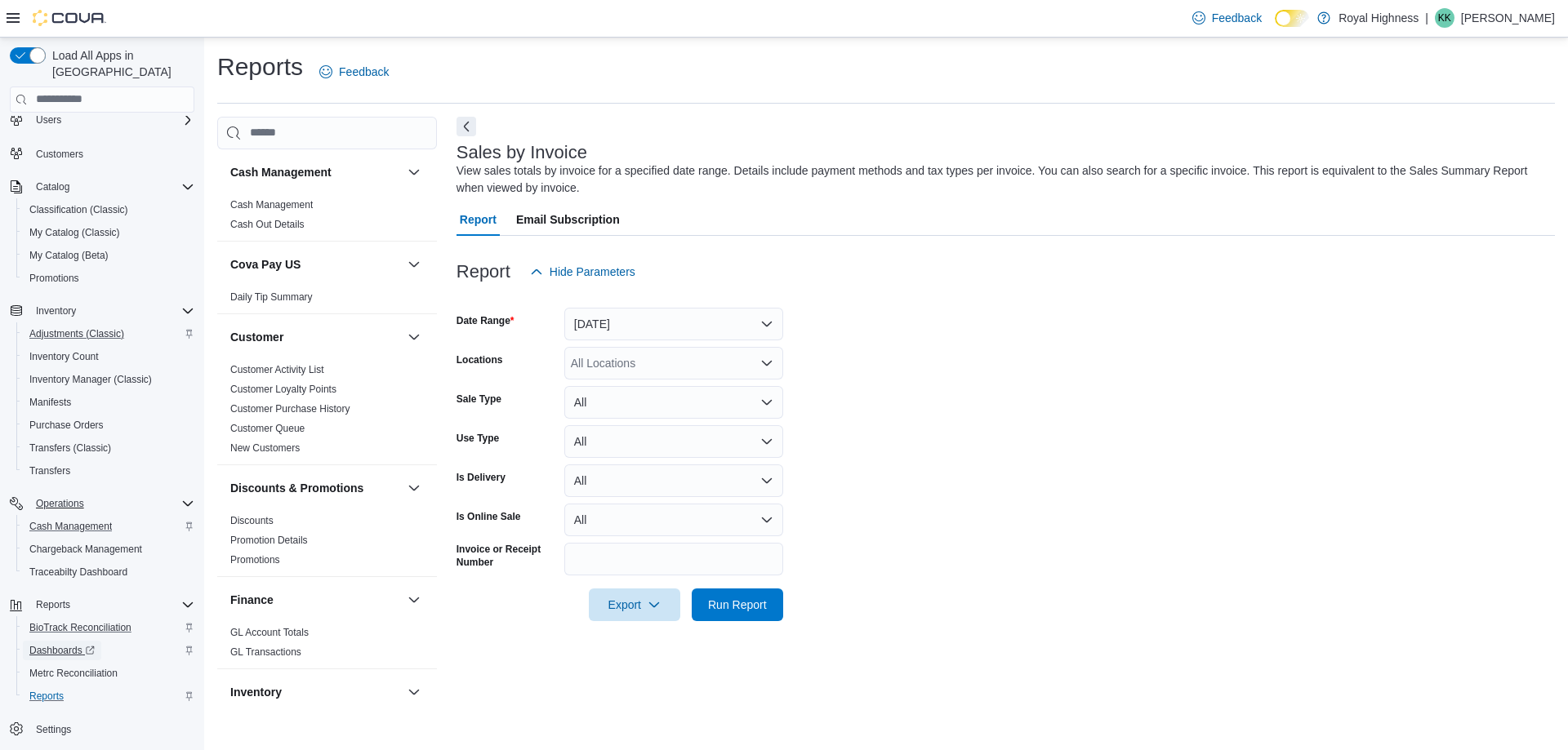
click at [76, 644] on span "Dashboards" at bounding box center [62, 650] width 65 height 13
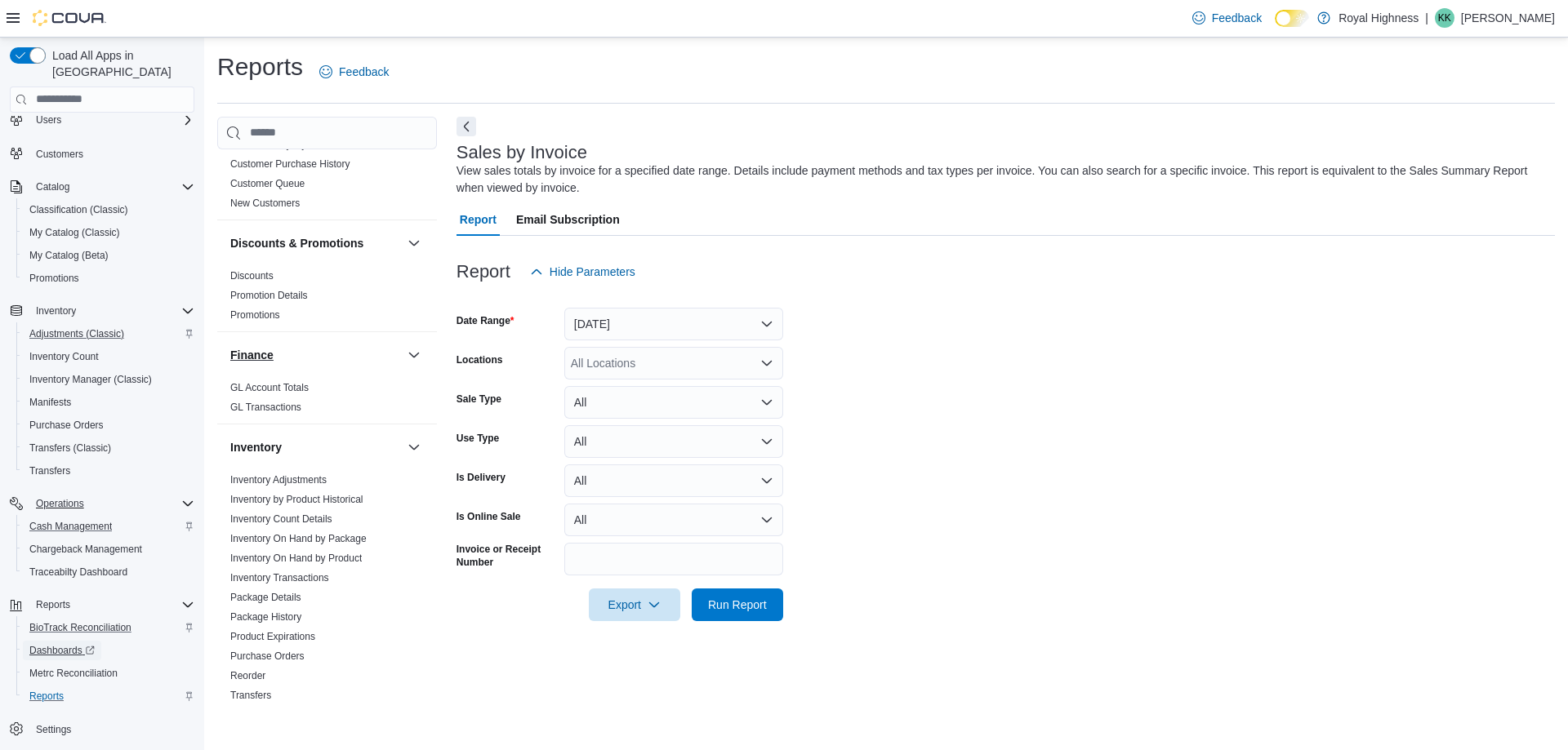
scroll to position [0, 0]
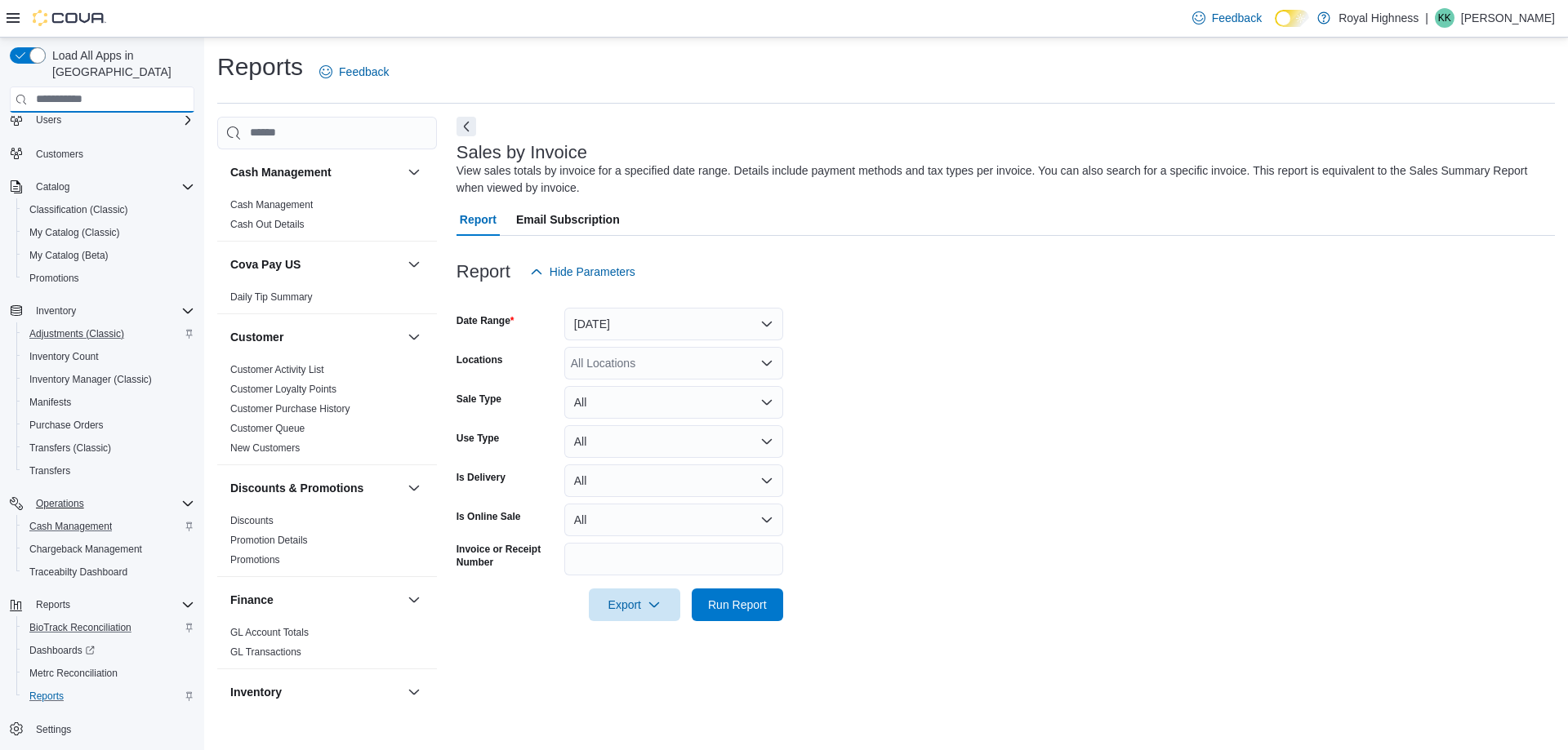
click at [132, 87] on input "search" at bounding box center [102, 99] width 184 height 26
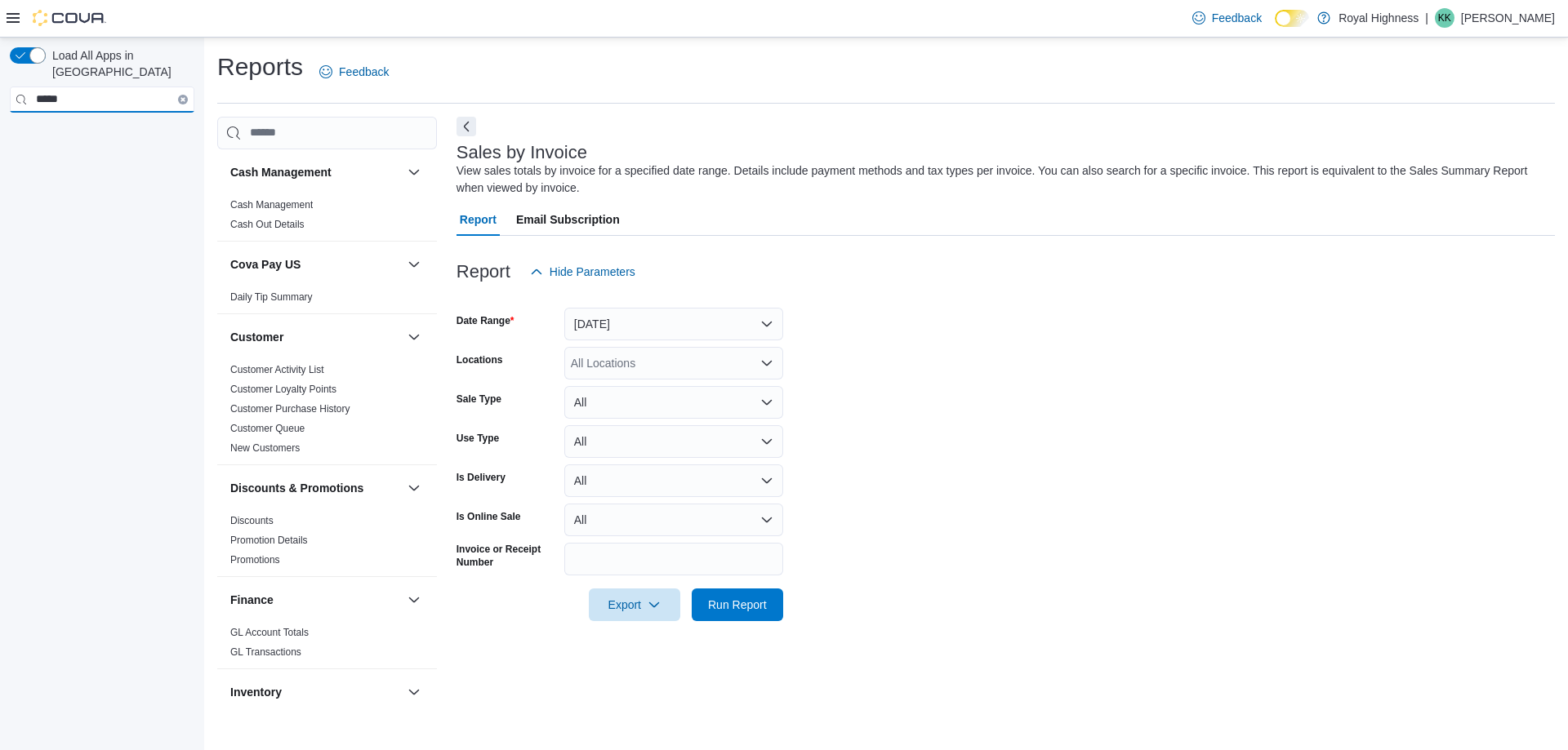
type input "*****"
click at [155, 88] on input "*****" at bounding box center [102, 99] width 184 height 26
drag, startPoint x: 93, startPoint y: 78, endPoint x: 0, endPoint y: 57, distance: 95.3
click at [0, 58] on div "Load All Apps in [GEOGRAPHIC_DATA] *****" at bounding box center [102, 397] width 204 height 720
